Goal: Information Seeking & Learning: Learn about a topic

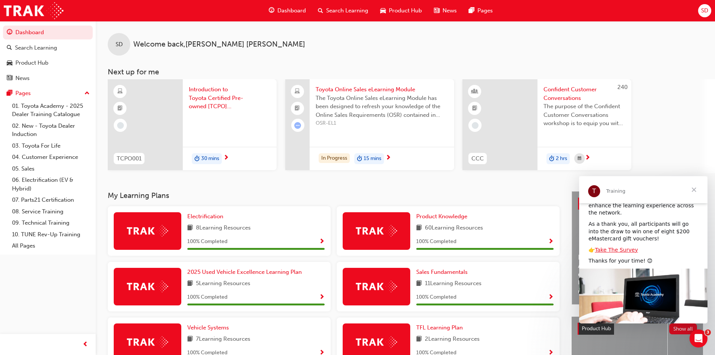
scroll to position [75, 0]
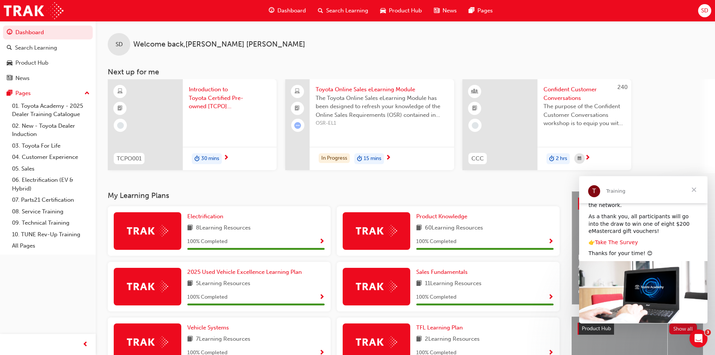
click at [621, 239] on link "Take The Survey" at bounding box center [616, 242] width 43 height 6
click at [690, 194] on span "Close" at bounding box center [694, 189] width 27 height 27
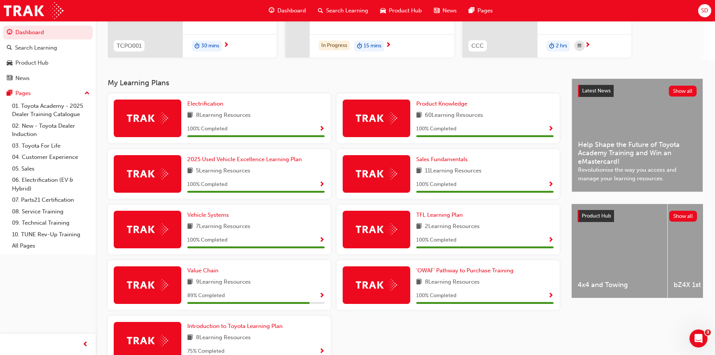
scroll to position [150, 0]
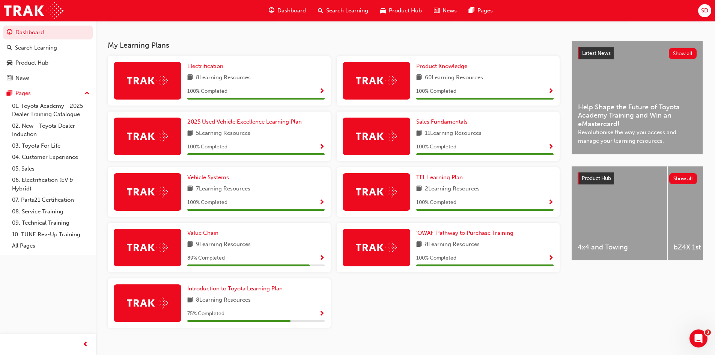
click at [321, 258] on span "Show Progress" at bounding box center [322, 258] width 6 height 7
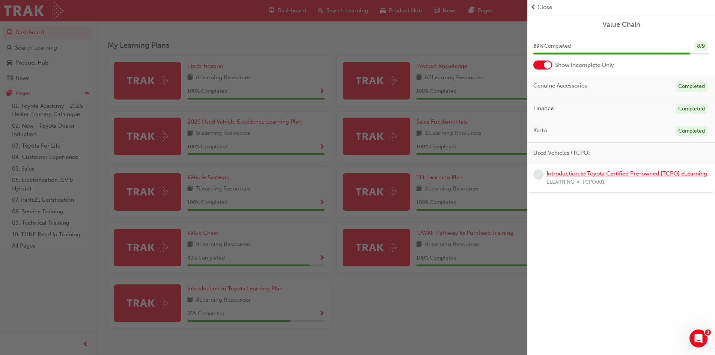
click at [632, 176] on link "Introduction to Toyota Certified Pre-owned [TCPO] eLearning" at bounding box center [627, 173] width 161 height 7
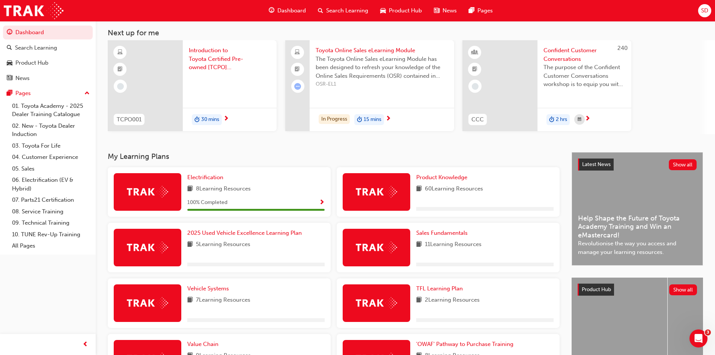
scroll to position [113, 0]
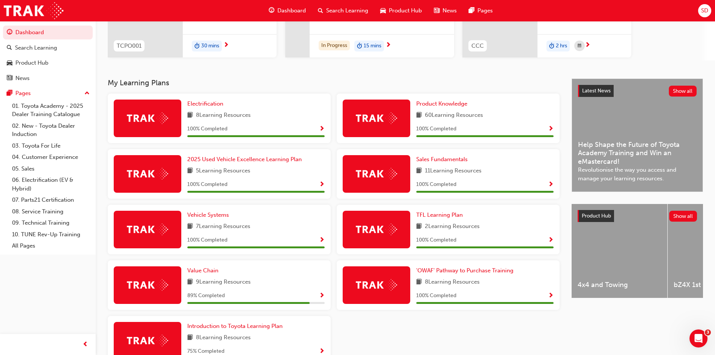
click at [324, 184] on span "Show Progress" at bounding box center [322, 184] width 6 height 7
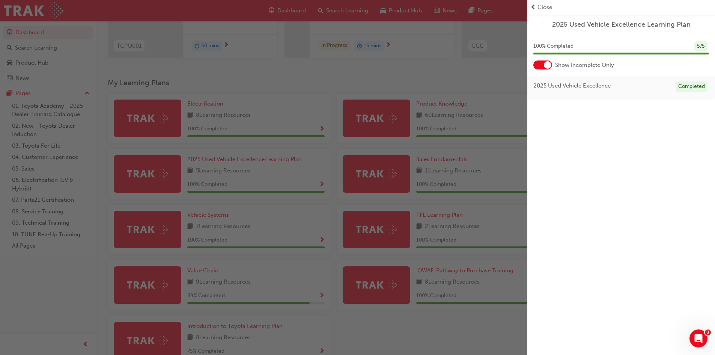
click at [549, 65] on div at bounding box center [548, 65] width 8 height 8
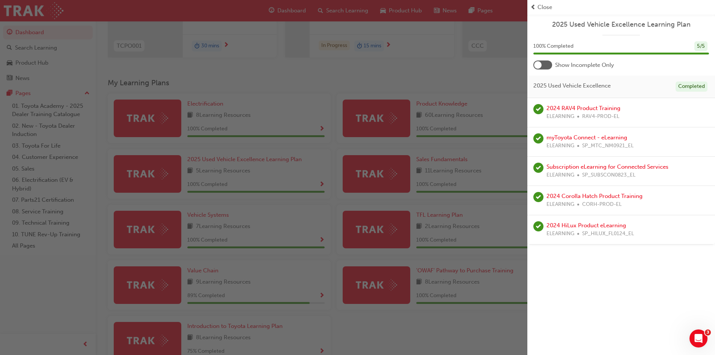
click at [451, 311] on div "button" at bounding box center [263, 177] width 527 height 355
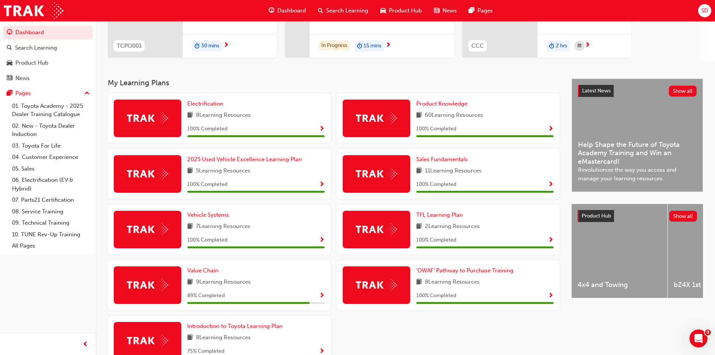
scroll to position [150, 0]
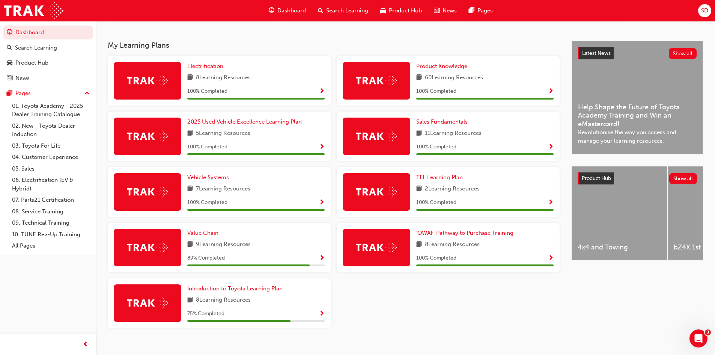
click at [552, 90] on span "Show Progress" at bounding box center [551, 91] width 6 height 7
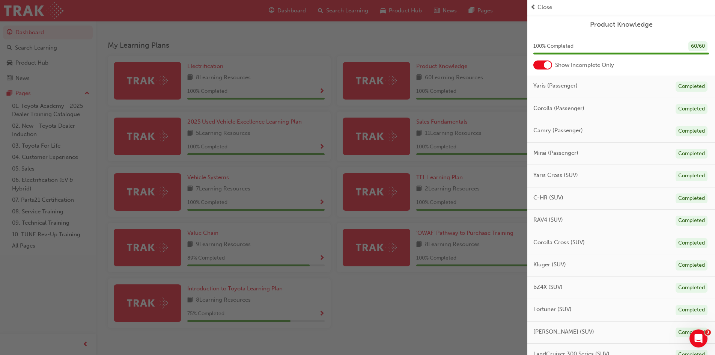
click at [535, 62] on div at bounding box center [542, 64] width 19 height 9
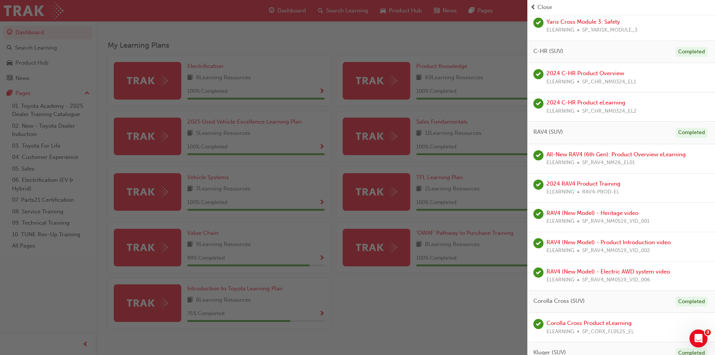
scroll to position [676, 0]
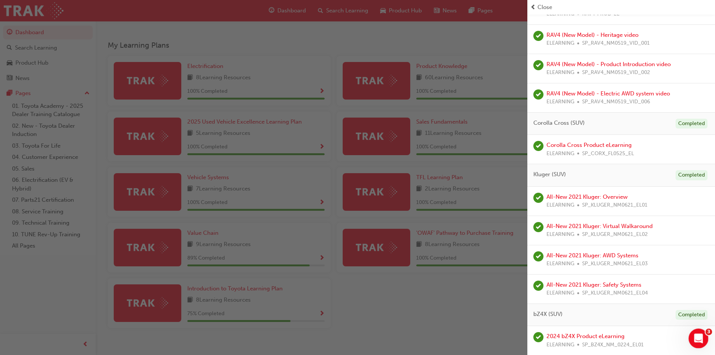
click at [698, 334] on icon "Open Intercom Messenger" at bounding box center [698, 337] width 12 height 12
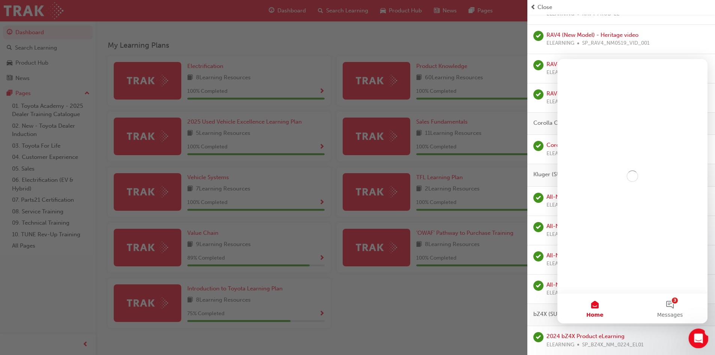
scroll to position [0, 0]
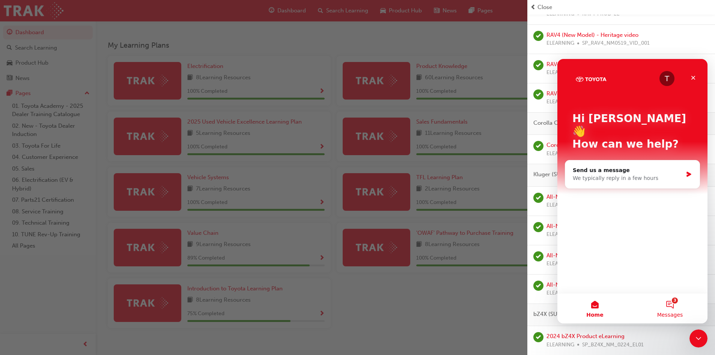
click at [671, 301] on button "3 Messages" at bounding box center [670, 308] width 75 height 30
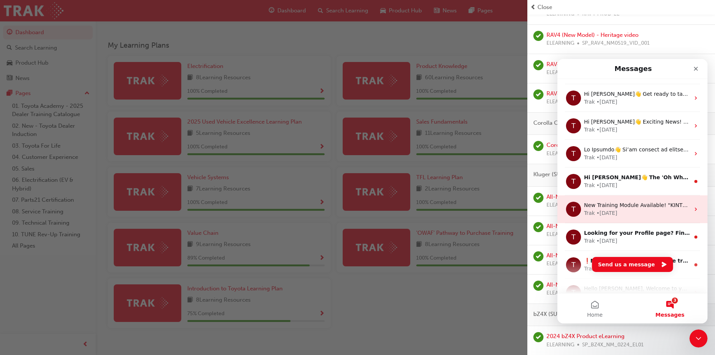
scroll to position [94, 0]
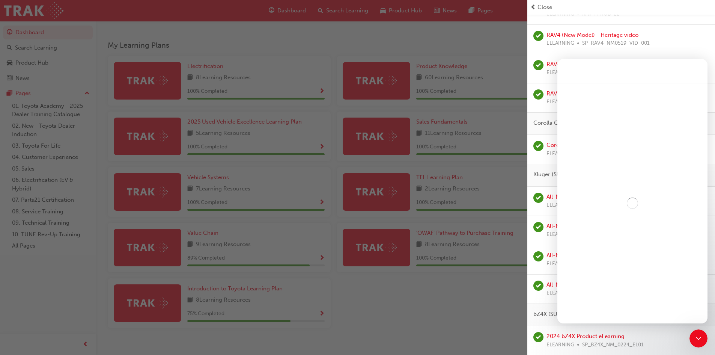
scroll to position [63, 0]
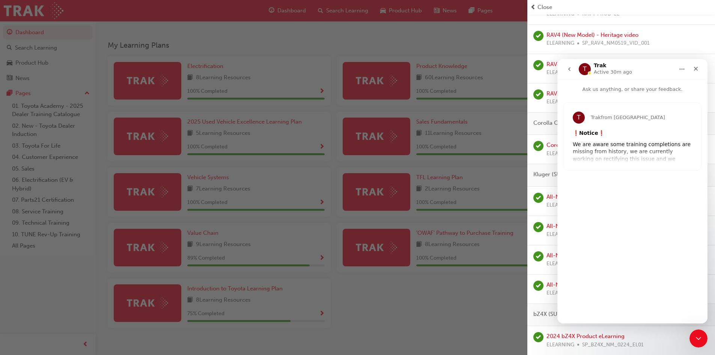
click at [631, 153] on div "T Trak from Toyota Academy ❗ Notice ❗ We are aware some training completions ar…" at bounding box center [632, 136] width 137 height 68
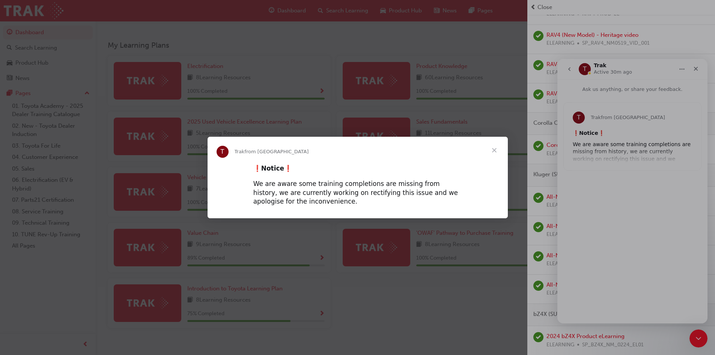
scroll to position [0, 0]
click at [494, 150] on span "Close" at bounding box center [494, 150] width 27 height 27
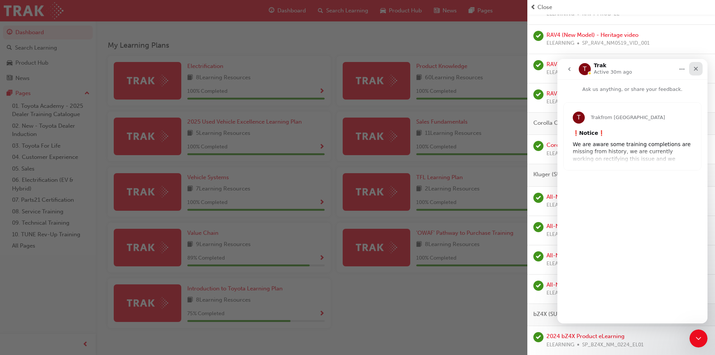
click at [693, 71] on icon "Close" at bounding box center [696, 69] width 6 height 6
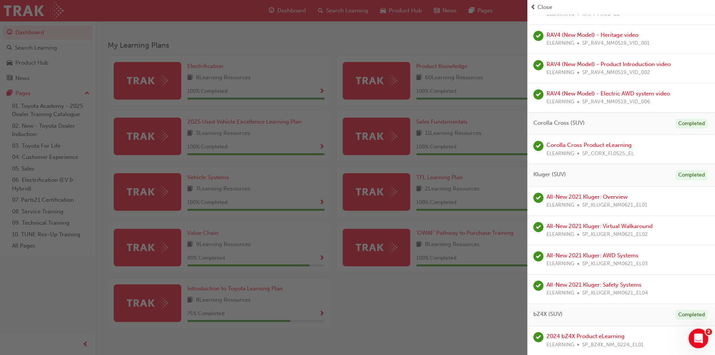
drag, startPoint x: 693, startPoint y: 341, endPoint x: 690, endPoint y: 333, distance: 9.0
click at [692, 342] on div "Open Intercom Messenger" at bounding box center [697, 337] width 25 height 25
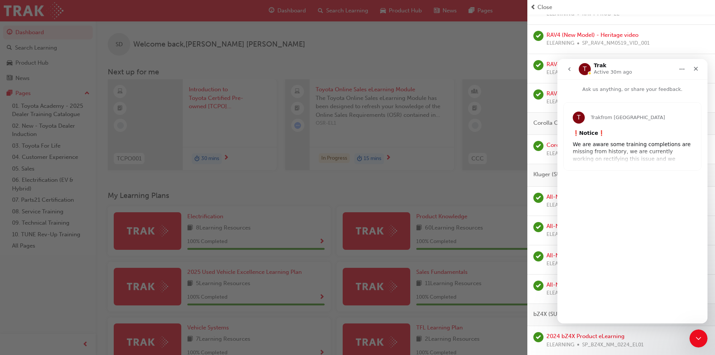
click at [565, 69] on button "go back" at bounding box center [569, 69] width 14 height 14
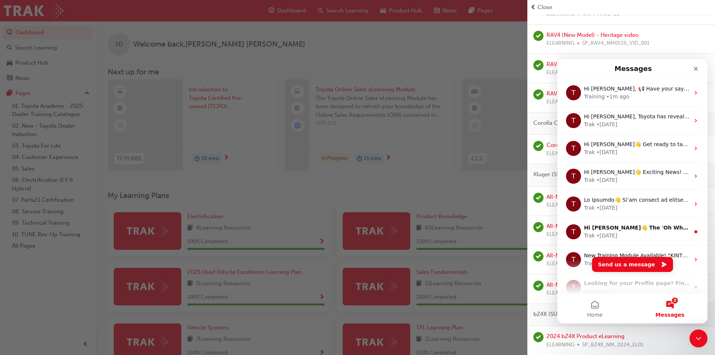
click at [653, 35] on div "RAV4 (New Model) - Heritage video ELEARNING SP_RAV4_NM0519_VID_001" at bounding box center [621, 39] width 176 height 17
click at [697, 70] on icon "Close" at bounding box center [696, 69] width 4 height 4
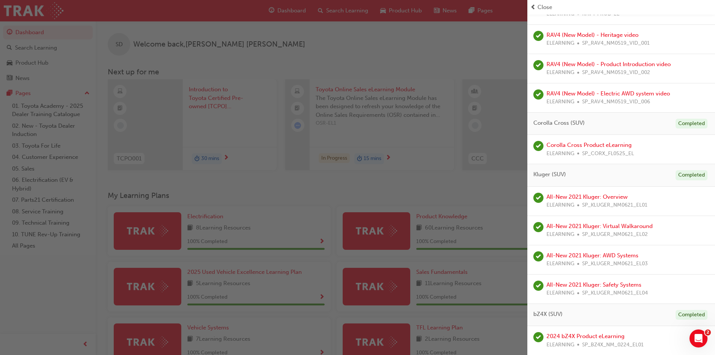
click at [487, 72] on div "button" at bounding box center [263, 177] width 527 height 355
